Goal: Find specific page/section: Find specific page/section

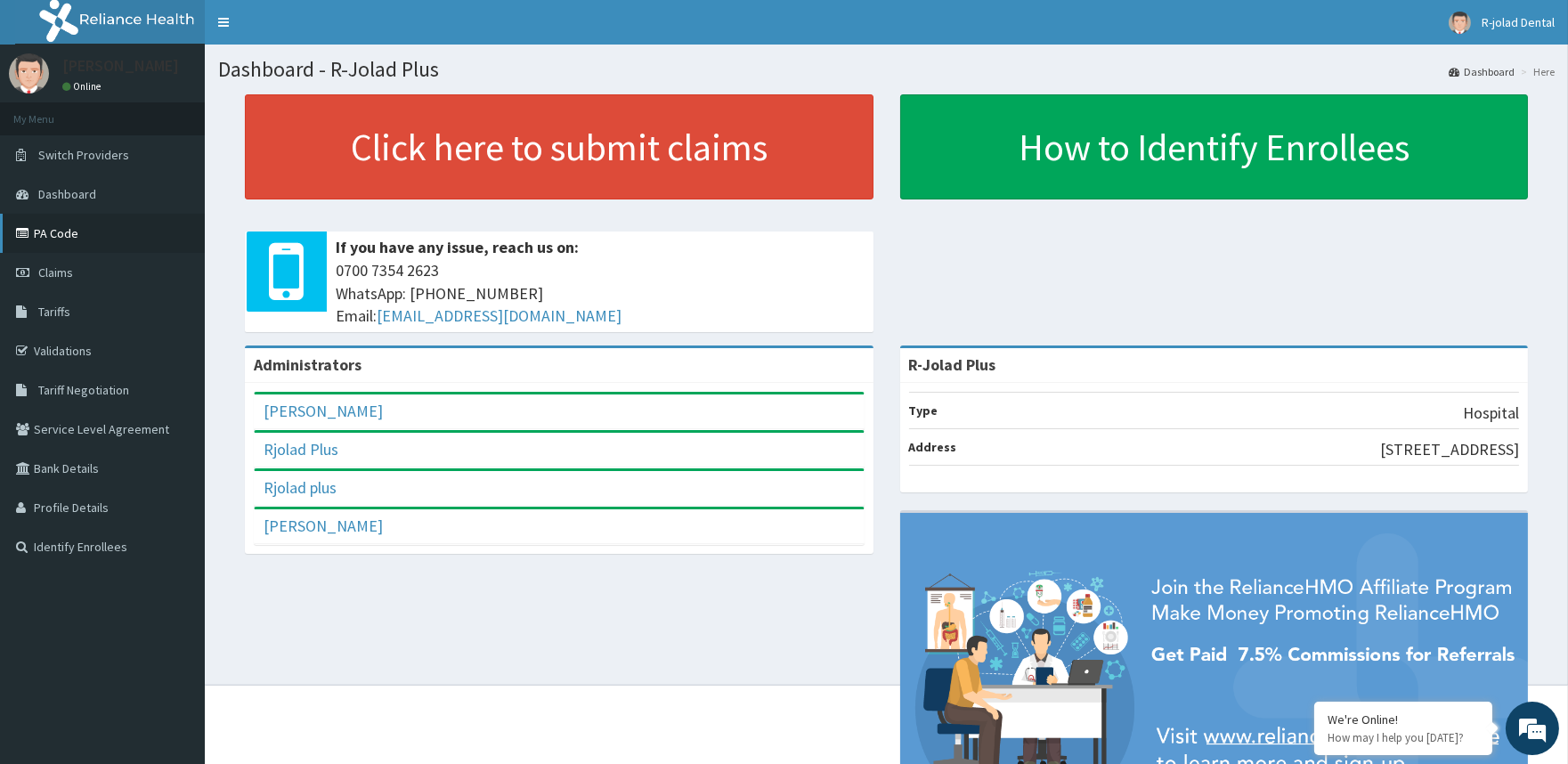
click at [66, 236] on link "PA Code" at bounding box center [103, 233] width 205 height 39
click at [73, 232] on link "PA Code" at bounding box center [103, 233] width 205 height 39
